Goal: Transaction & Acquisition: Purchase product/service

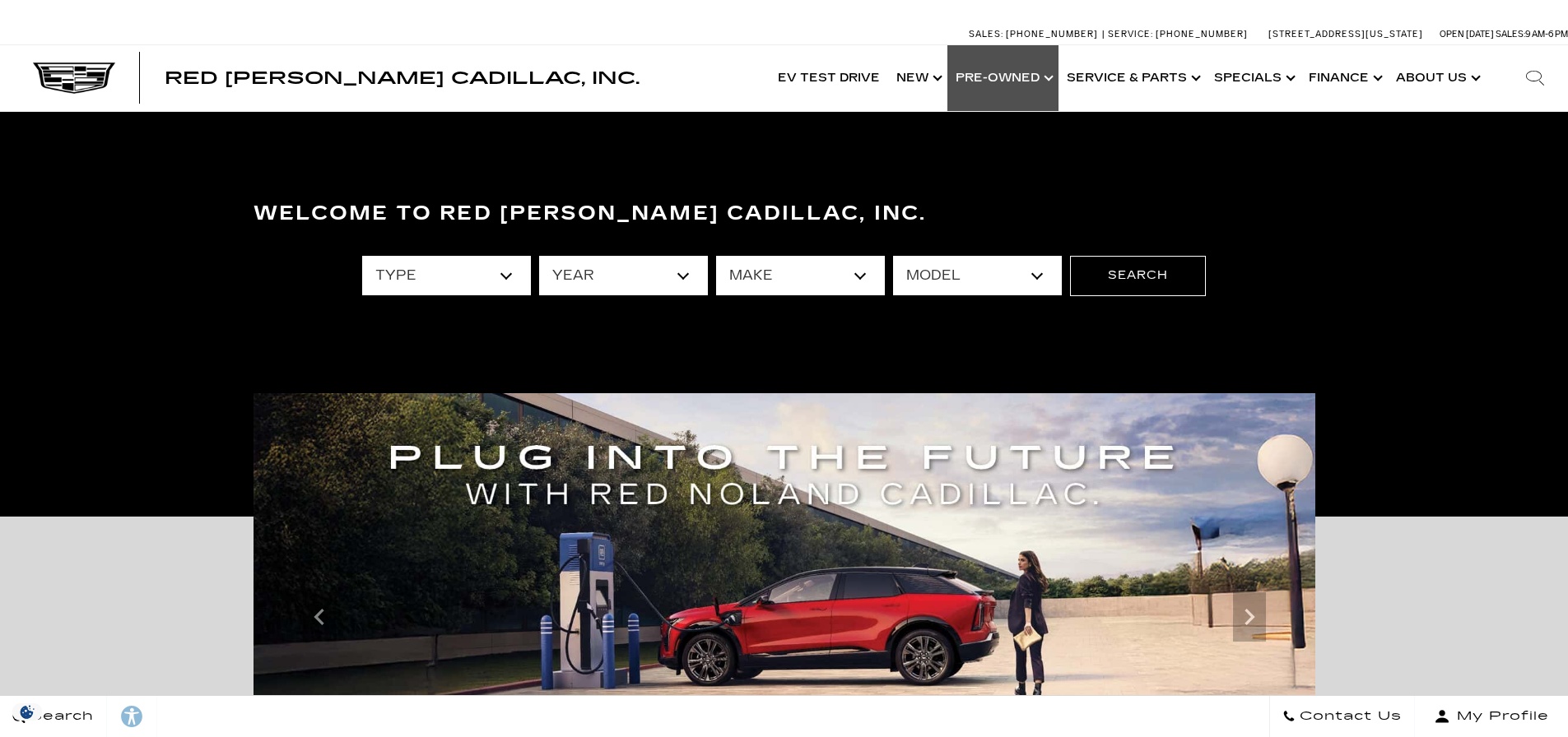
click at [1020, 84] on link "Show Pre-Owned" at bounding box center [1003, 78] width 111 height 66
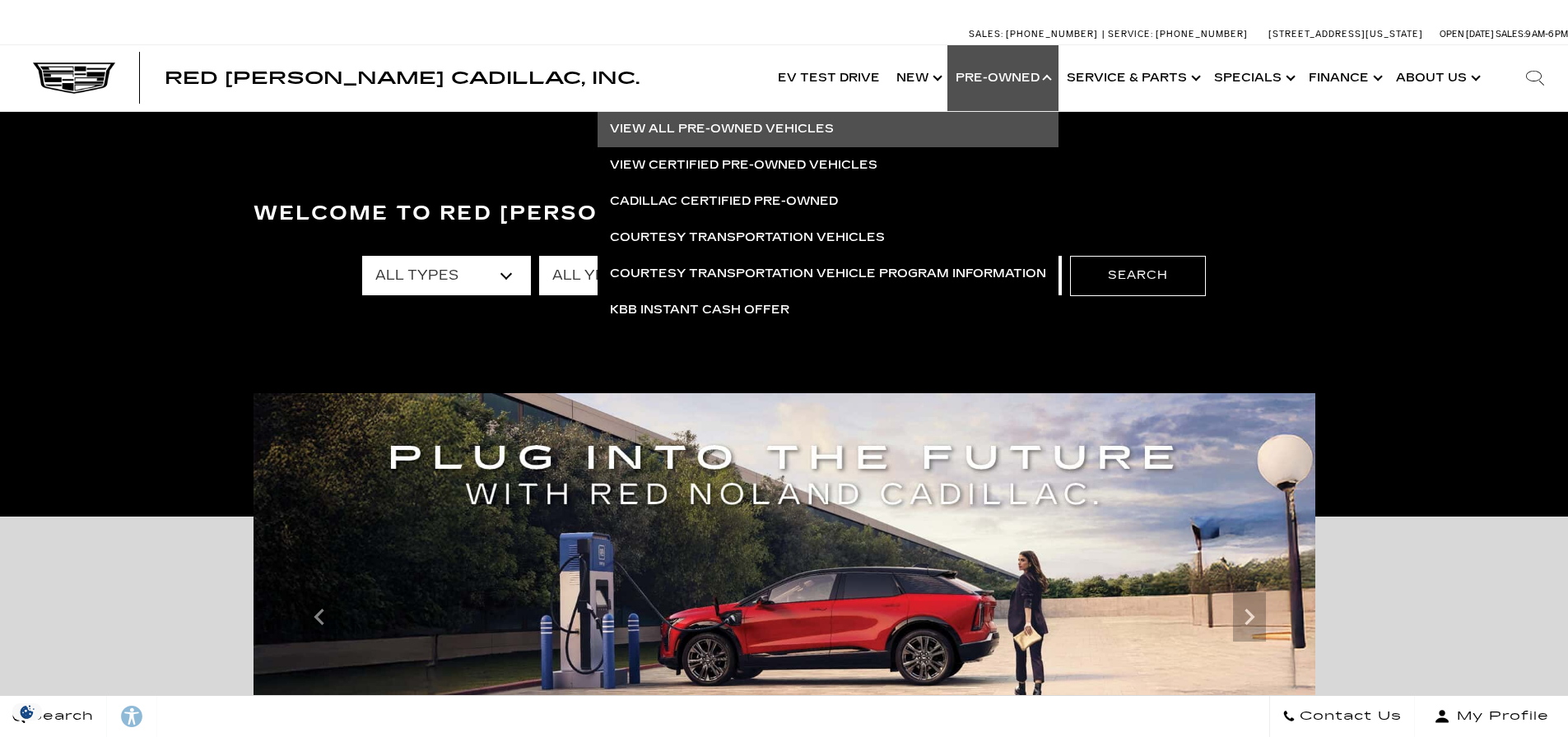
click at [732, 124] on link "View All Pre-Owned Vehicles" at bounding box center [828, 129] width 461 height 36
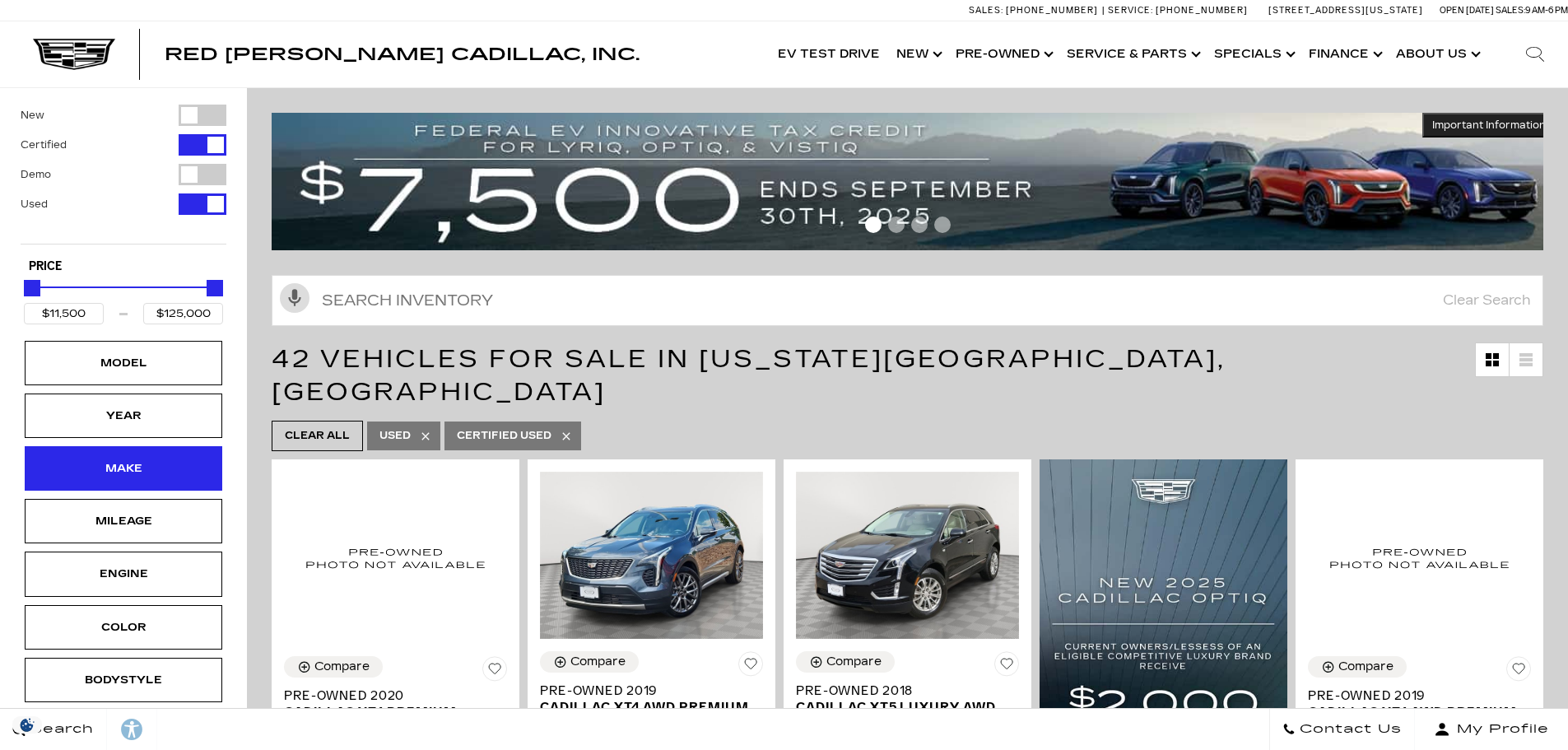
click at [123, 470] on div "Make" at bounding box center [123, 468] width 82 height 18
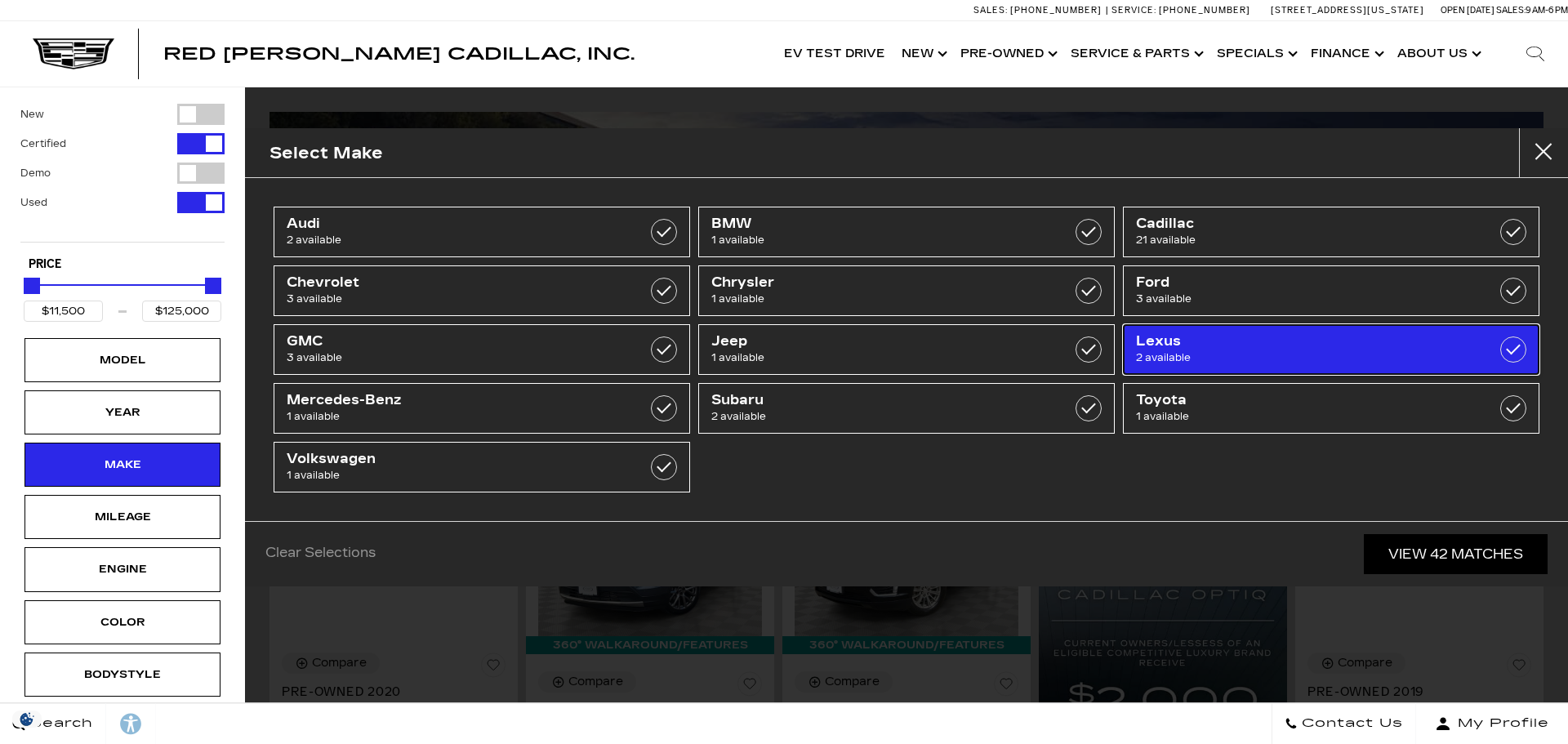
click at [1229, 347] on span "Lexus" at bounding box center [1301, 341] width 331 height 16
type input "$35,000"
type input "$42,950"
checkbox input "true"
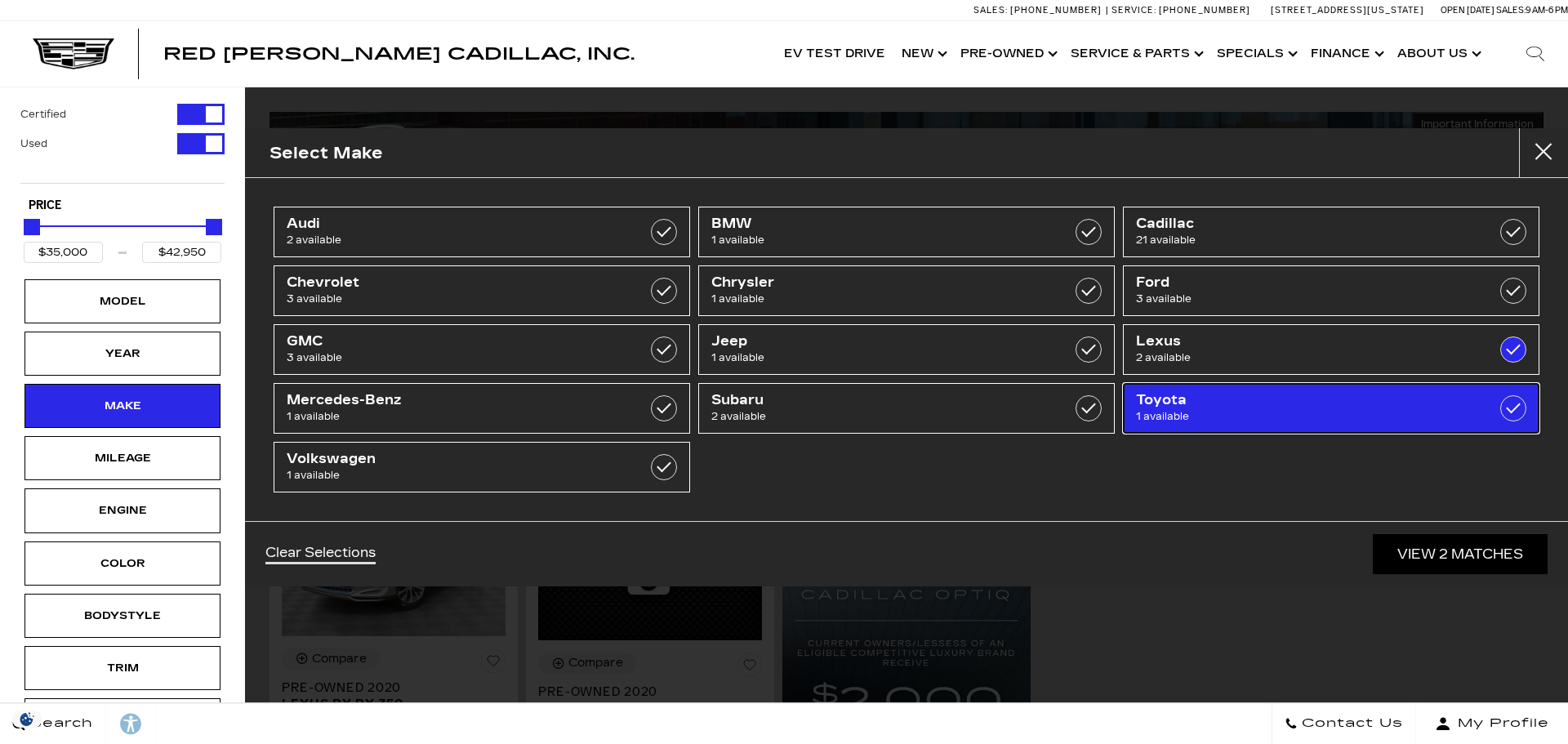
click at [1203, 401] on span "Toyota" at bounding box center [1301, 400] width 331 height 16
type input "$26,500"
checkbox input "true"
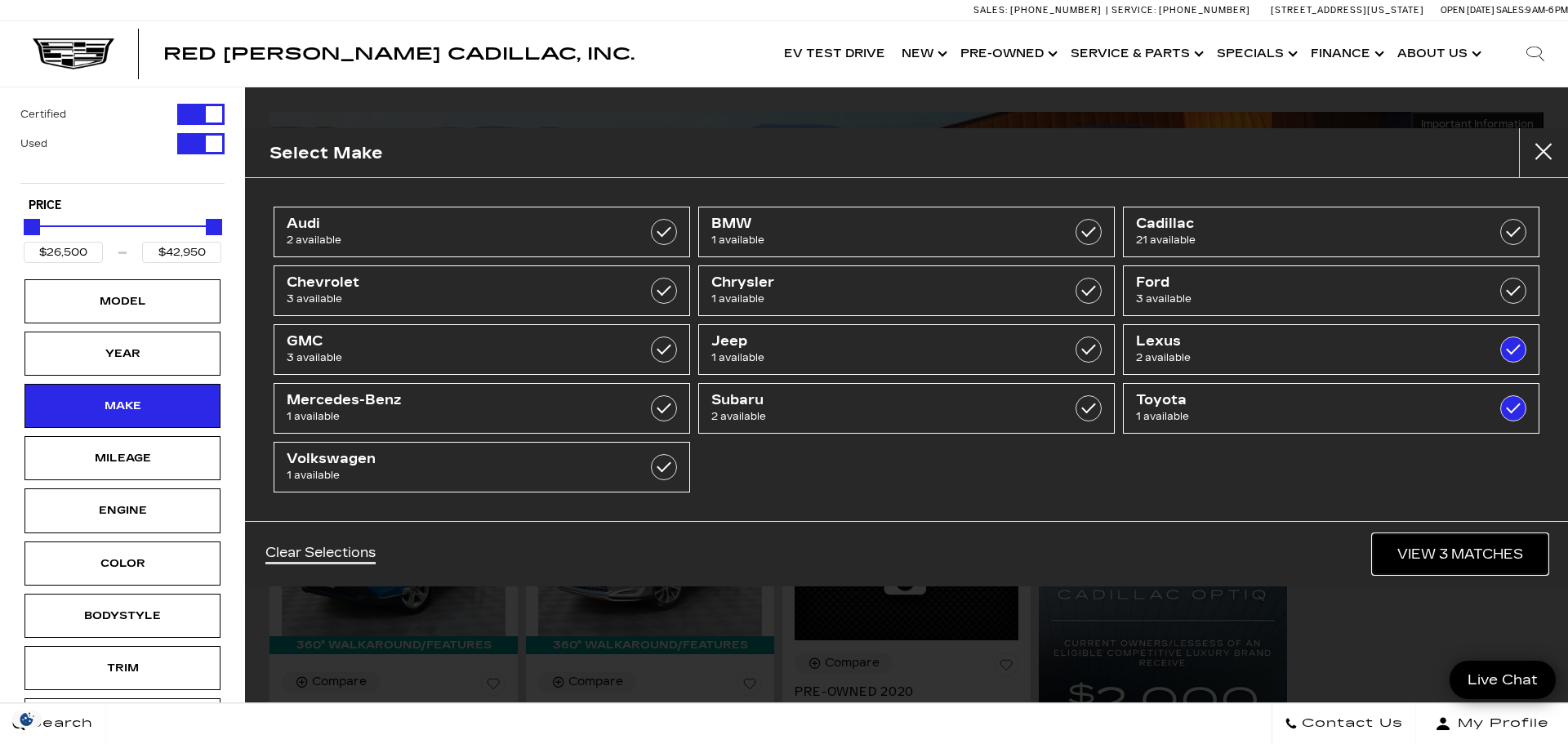
click at [1484, 558] on link "View 3 Matches" at bounding box center [1460, 553] width 175 height 40
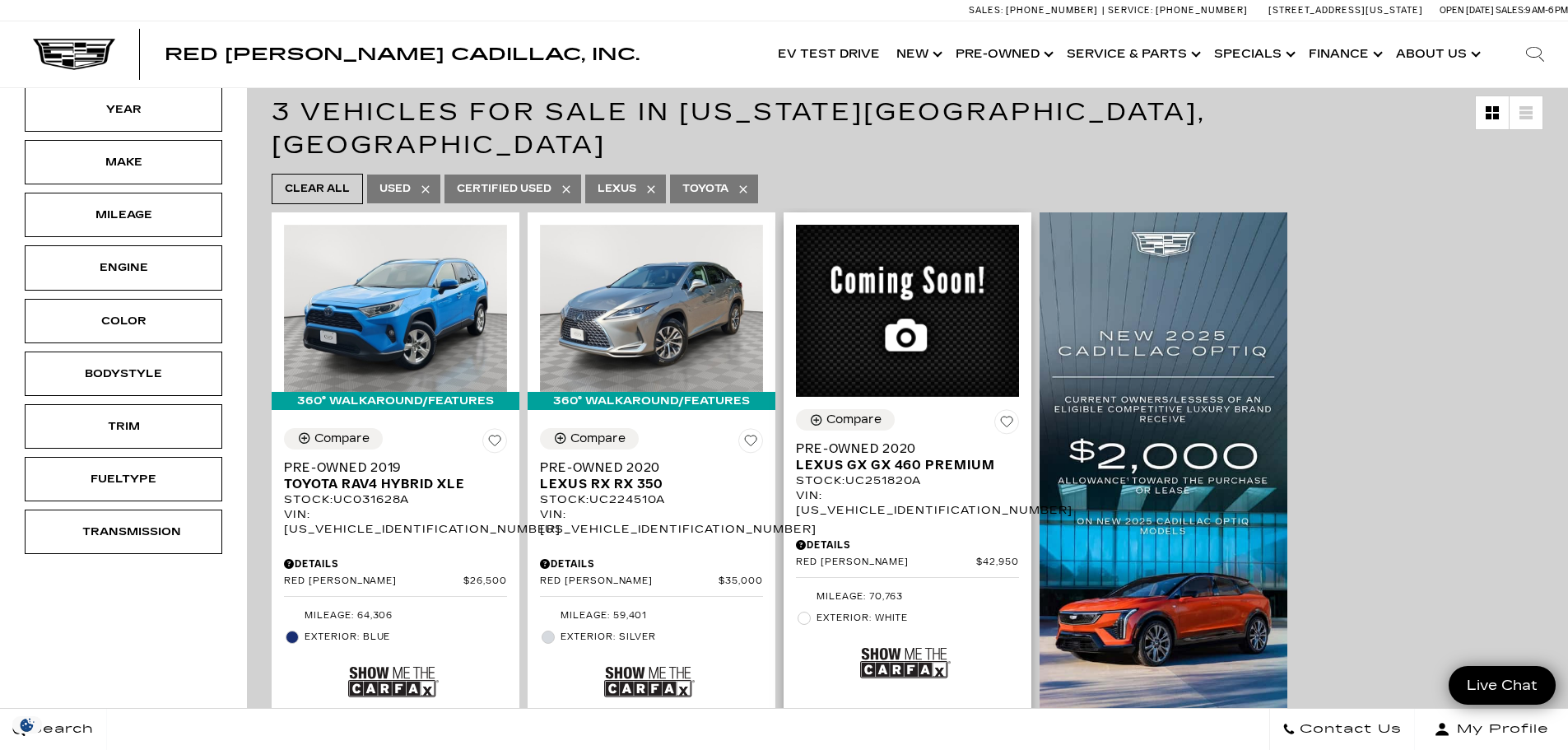
scroll to position [329, 0]
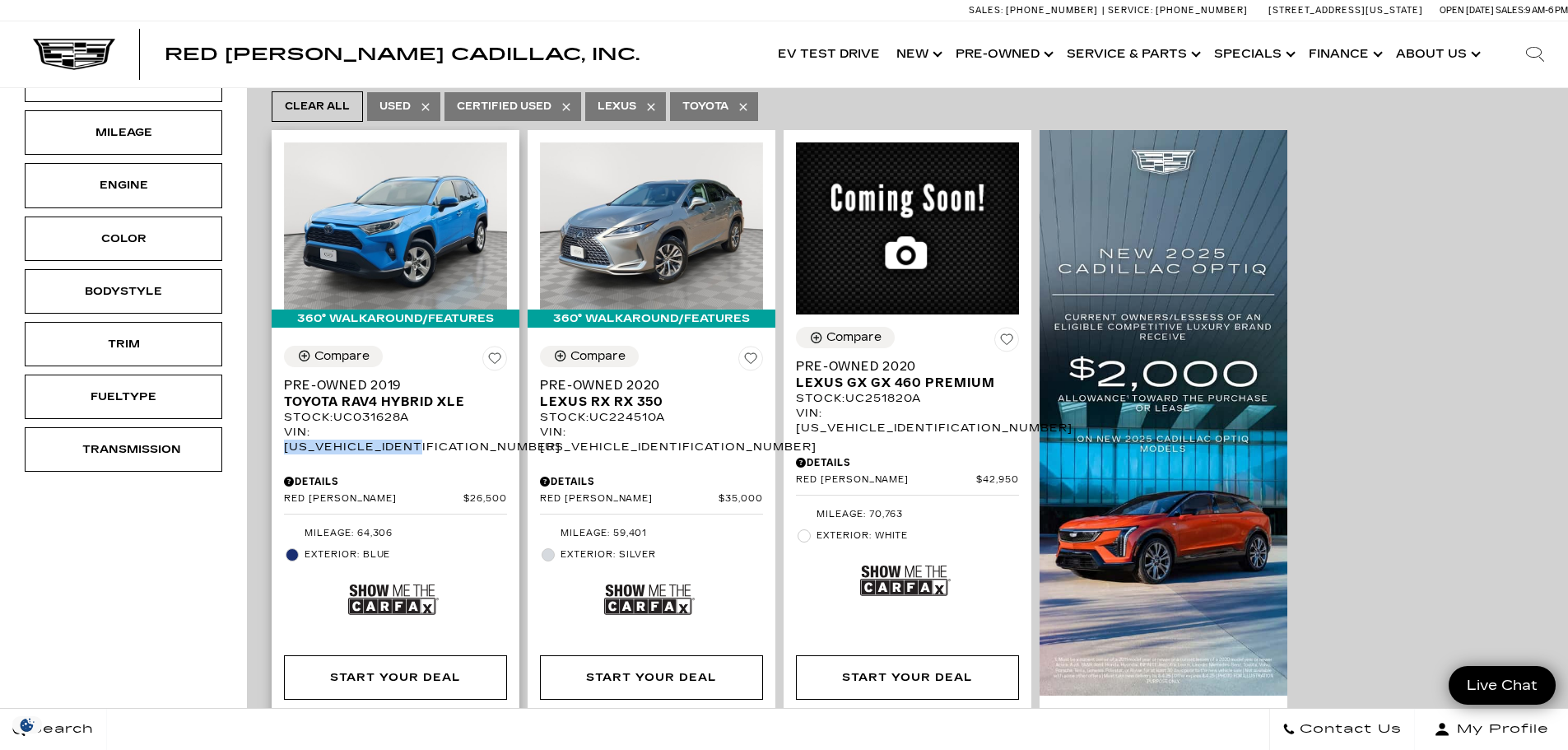
drag, startPoint x: 464, startPoint y: 401, endPoint x: 316, endPoint y: 407, distance: 148.1
click at [316, 425] on div "VIN: [US_VEHICLE_IDENTIFICATION_NUMBER]" at bounding box center [395, 439] width 223 height 30
copy div "[US_VEHICLE_IDENTIFICATION_NUMBER]"
drag, startPoint x: 717, startPoint y: 401, endPoint x: 574, endPoint y: 407, distance: 143.1
click at [574, 425] on div "VIN: [US_VEHICLE_IDENTIFICATION_NUMBER]" at bounding box center [651, 439] width 223 height 30
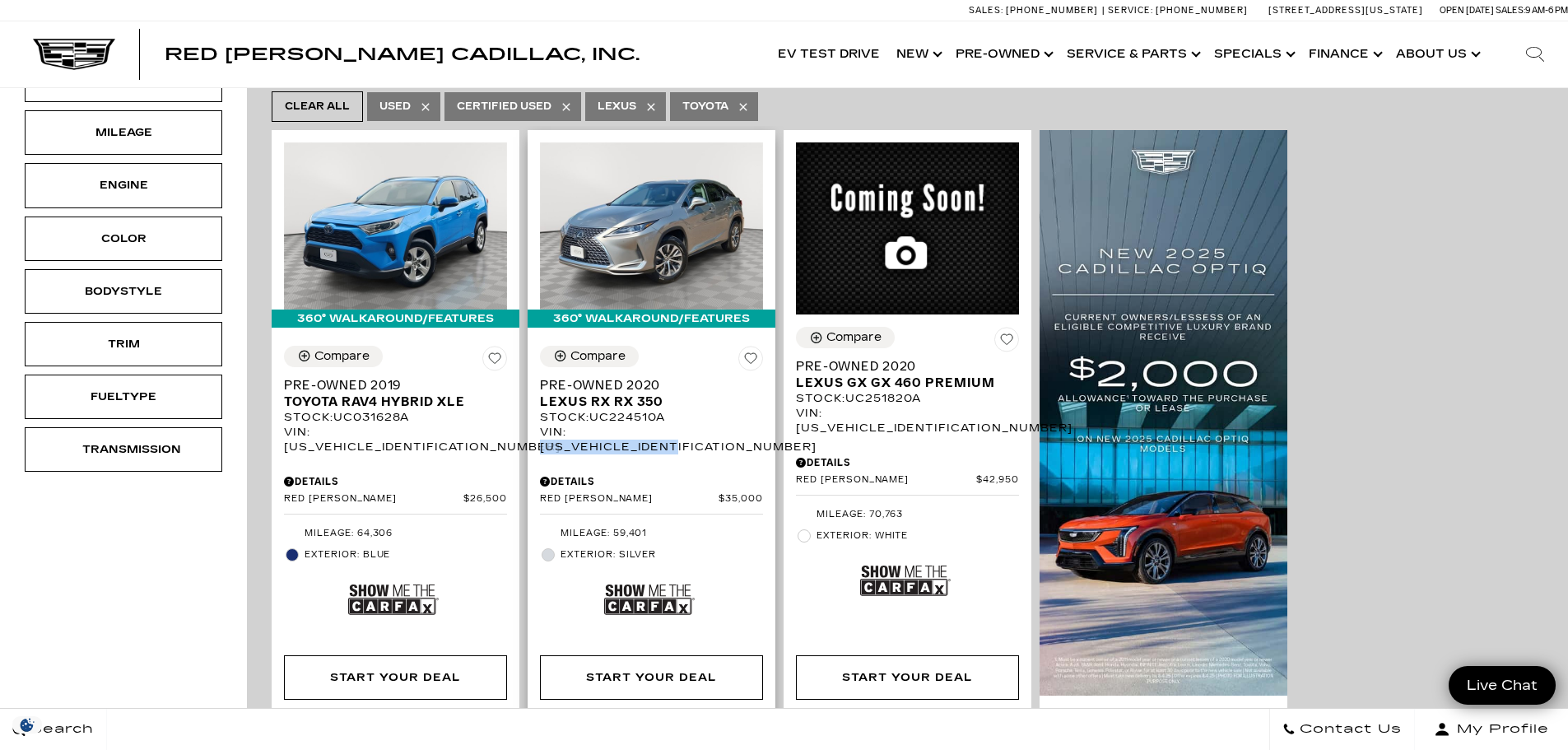
copy div "[US_VEHICLE_IDENTIFICATION_NUMBER]"
